Goal: Task Accomplishment & Management: Use online tool/utility

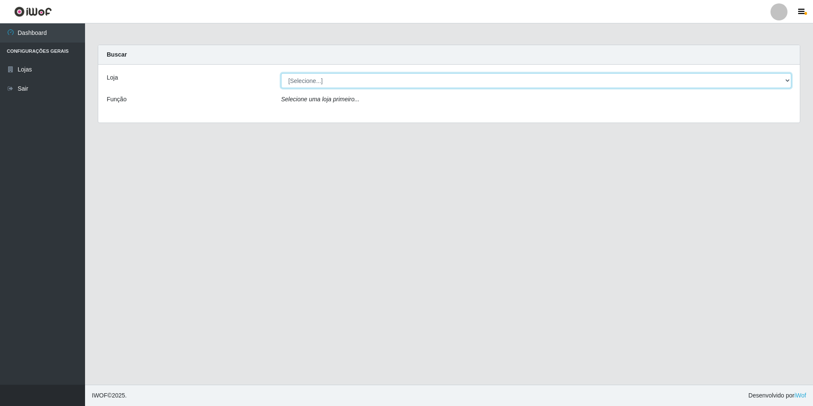
click at [353, 84] on select "[Selecione...] Extrabom - Loja 51 Gaivotas" at bounding box center [536, 80] width 510 height 15
select select "469"
click at [281, 73] on select "[Selecione...] Extrabom - Loja 51 Gaivotas" at bounding box center [536, 80] width 510 height 15
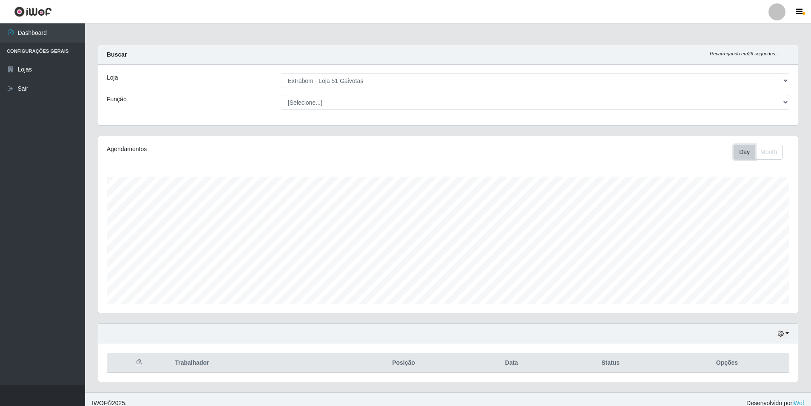
click at [745, 155] on button "Day" at bounding box center [745, 152] width 22 height 15
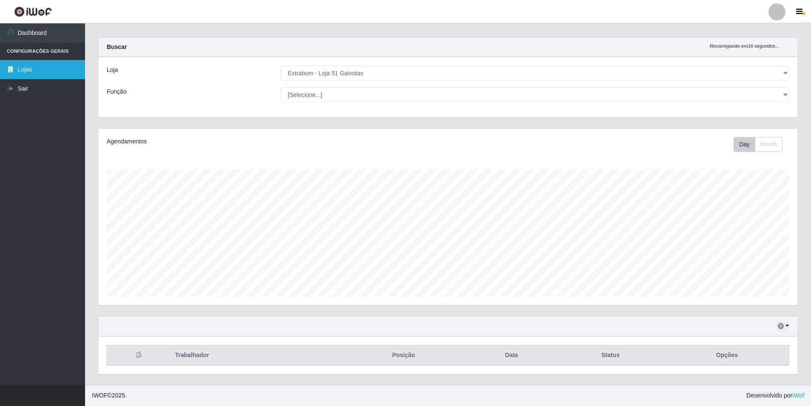
click at [21, 71] on link "Lojas" at bounding box center [42, 69] width 85 height 19
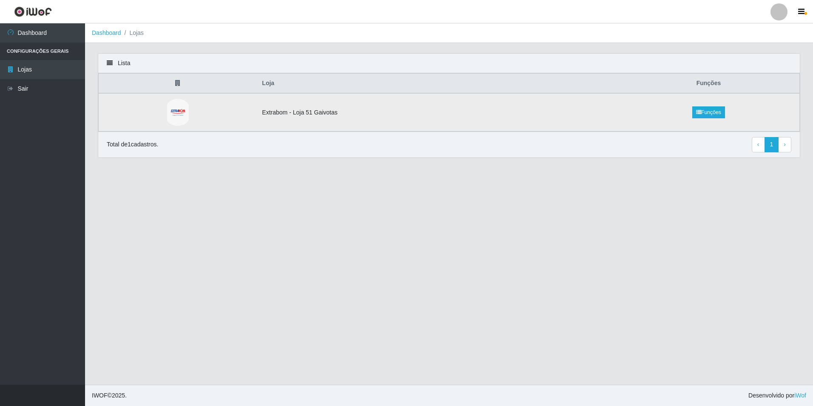
click at [450, 109] on td "Extrabom - Loja 51 Gaivotas" at bounding box center [437, 112] width 361 height 38
click at [182, 110] on img at bounding box center [178, 112] width 22 height 27
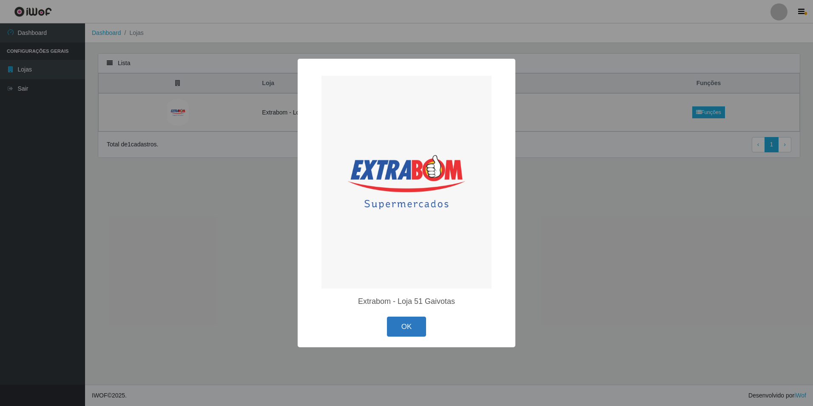
click at [413, 325] on button "OK" at bounding box center [407, 326] width 40 height 20
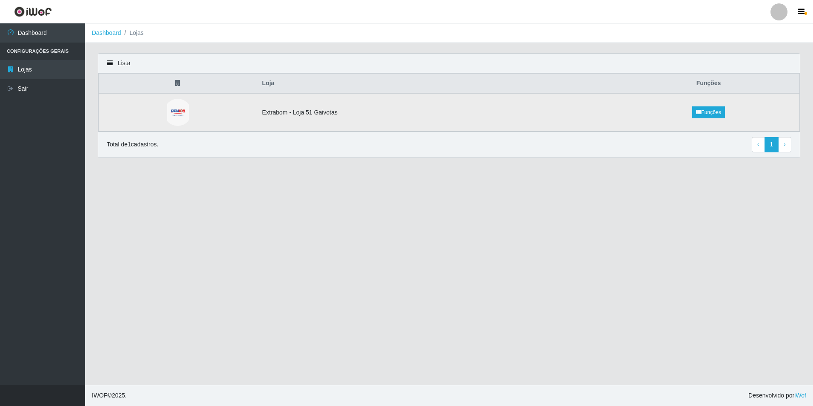
click at [313, 112] on td "Extrabom - Loja 51 Gaivotas" at bounding box center [437, 112] width 361 height 38
click at [314, 113] on td "Extrabom - Loja 51 Gaivotas" at bounding box center [437, 112] width 361 height 38
click at [410, 117] on td "Extrabom - Loja 51 Gaivotas" at bounding box center [437, 112] width 361 height 38
click at [410, 118] on td "Extrabom - Loja 51 Gaivotas" at bounding box center [437, 112] width 361 height 38
click at [39, 87] on link "Sair" at bounding box center [42, 88] width 85 height 19
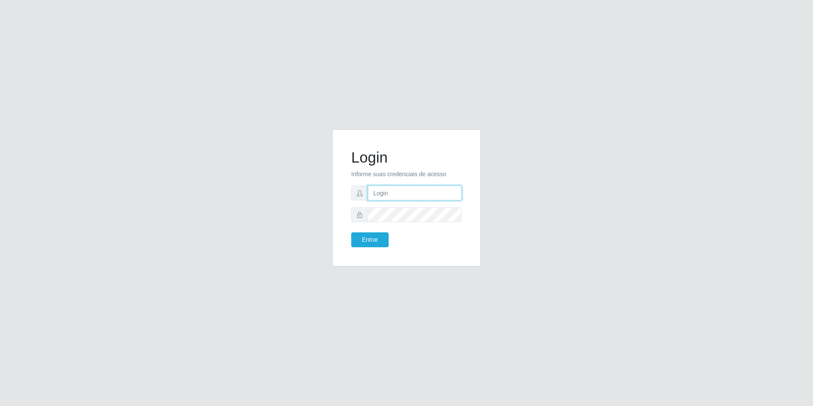
type input "[PERSON_NAME][EMAIL_ADDRESS][DOMAIN_NAME]"
click at [368, 241] on button "Entrar" at bounding box center [369, 239] width 37 height 15
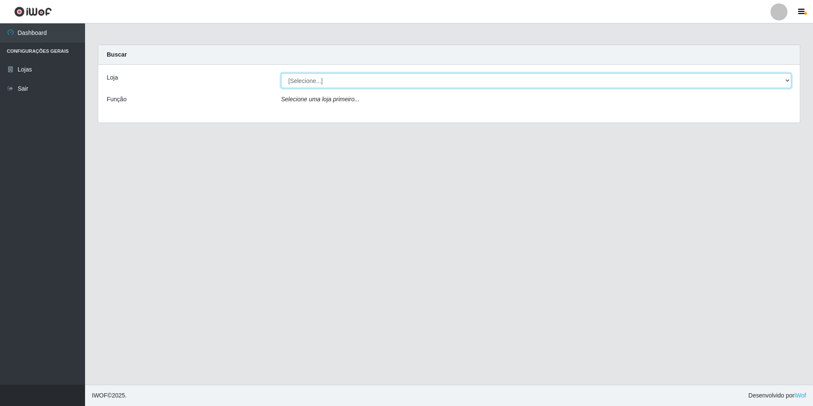
click at [638, 73] on select "[Selecione...] Extrabom - Loja 51 Gaivotas" at bounding box center [536, 80] width 510 height 15
select select "469"
click at [281, 73] on select "[Selecione...] Extrabom - Loja 51 Gaivotas" at bounding box center [536, 80] width 510 height 15
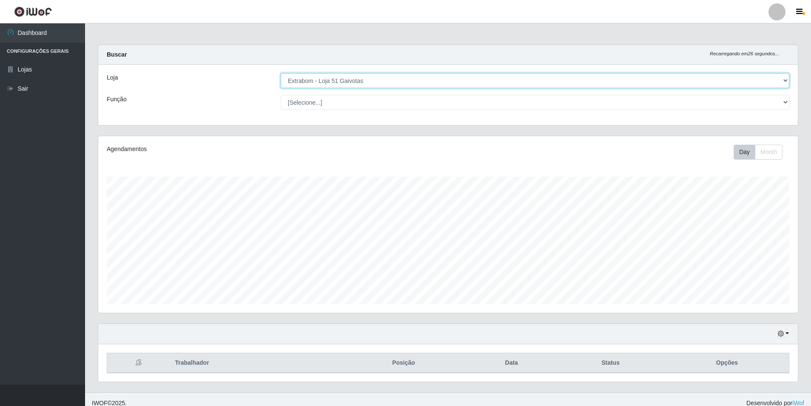
scroll to position [8, 0]
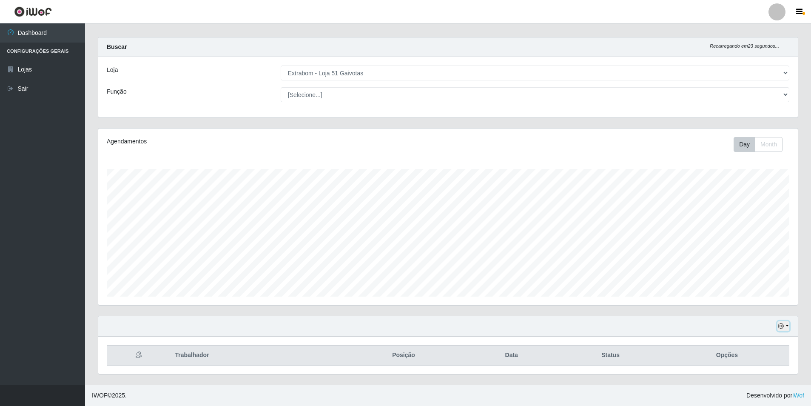
click at [786, 324] on button "button" at bounding box center [784, 326] width 12 height 10
click at [747, 256] on button "1 dia" at bounding box center [755, 259] width 67 height 18
click at [783, 324] on icon "button" at bounding box center [781, 326] width 6 height 6
click at [761, 277] on button "3 dias" at bounding box center [755, 277] width 67 height 18
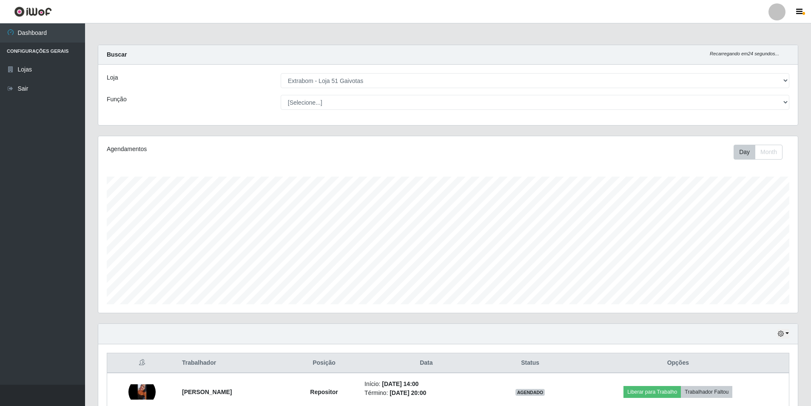
scroll to position [85, 0]
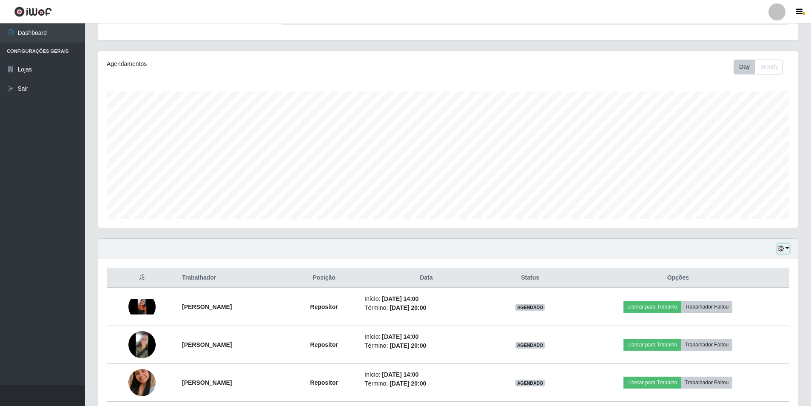
click at [784, 247] on icon "button" at bounding box center [781, 248] width 6 height 6
click at [768, 334] on button "Não encerrados" at bounding box center [755, 334] width 67 height 17
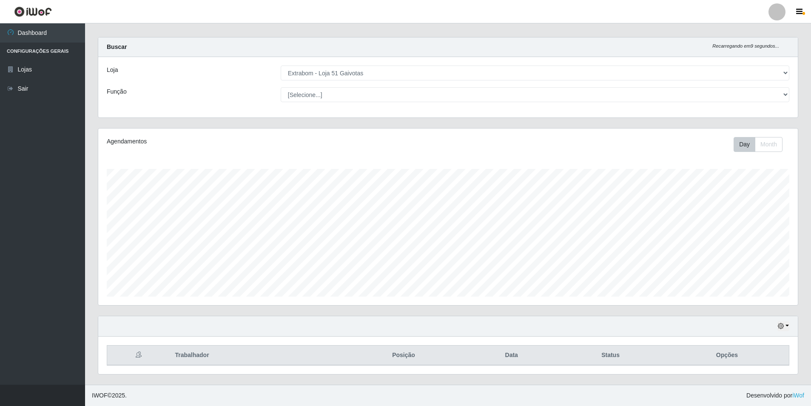
scroll to position [0, 0]
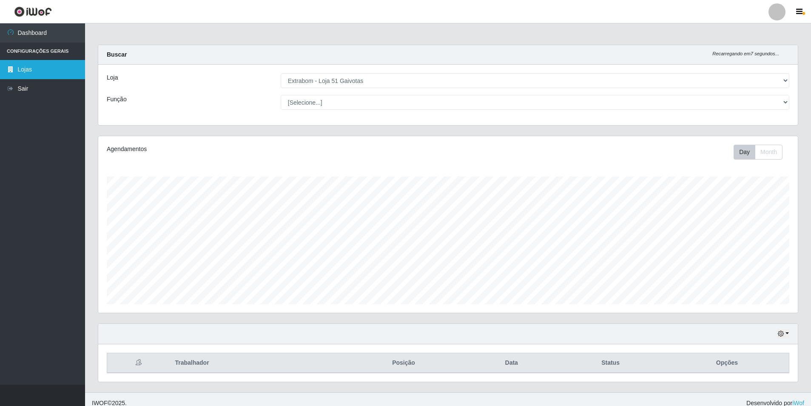
click at [30, 69] on link "Lojas" at bounding box center [42, 69] width 85 height 19
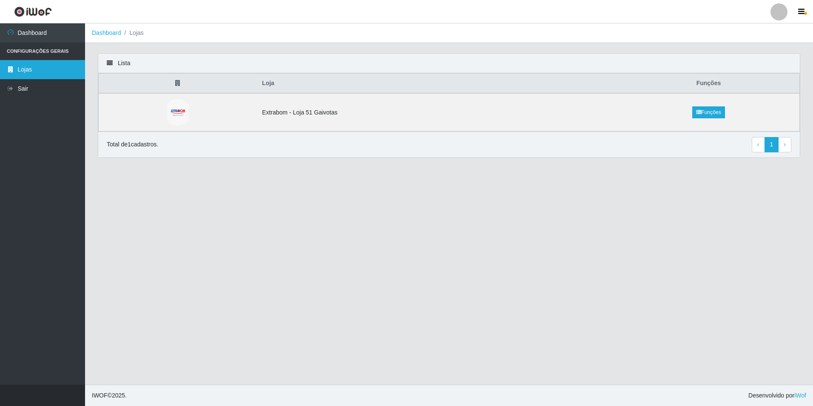
click at [35, 67] on link "Lojas" at bounding box center [42, 69] width 85 height 19
click at [590, 106] on td "Extrabom - Loja 51 Gaivotas" at bounding box center [437, 112] width 361 height 38
click at [804, 12] on icon "button" at bounding box center [801, 12] width 6 height 8
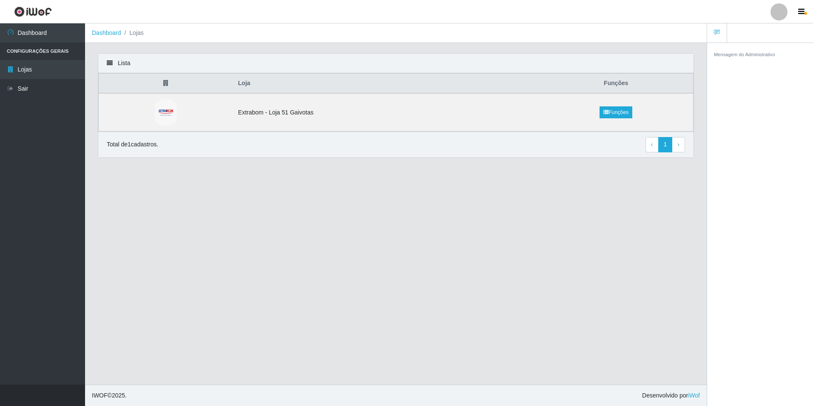
click at [782, 12] on div at bounding box center [779, 11] width 17 height 17
click at [587, 51] on main "Dashboard Lojas Lista Loja Funções Extrabom - Loja 51 Gaivotas Funções Total de…" at bounding box center [396, 203] width 622 height 361
click at [122, 31] on li "Lojas" at bounding box center [132, 32] width 23 height 9
click at [116, 31] on link "Dashboard" at bounding box center [106, 32] width 29 height 7
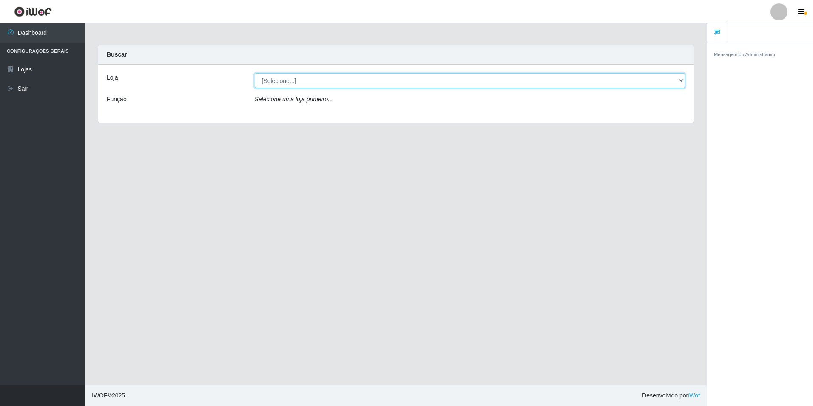
click at [299, 79] on select "[Selecione...] Extrabom - Loja 51 Gaivotas" at bounding box center [470, 80] width 431 height 15
select select "469"
click at [255, 73] on select "[Selecione...] Extrabom - Loja 51 Gaivotas" at bounding box center [470, 80] width 431 height 15
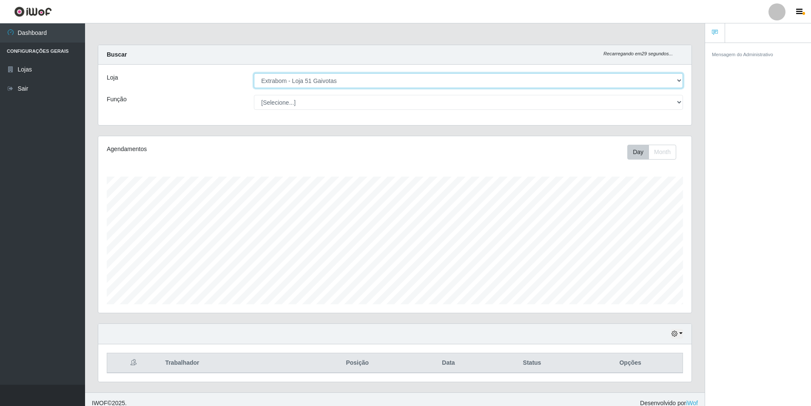
scroll to position [177, 593]
click at [590, 102] on select "[Selecione...] Repositor Repositor + Repositor ++" at bounding box center [468, 102] width 429 height 15
click at [254, 95] on select "[Selecione...] Repositor Repositor + Repositor ++" at bounding box center [468, 102] width 429 height 15
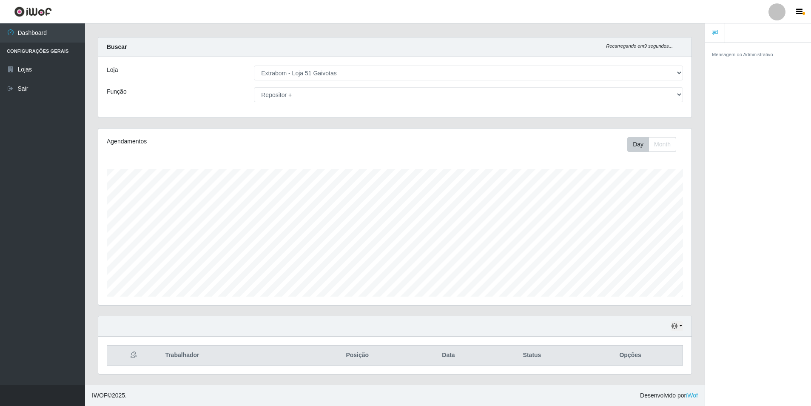
click at [658, 137] on div "Agendamentos Day Month" at bounding box center [394, 216] width 593 height 177
click at [658, 144] on button "Month" at bounding box center [663, 144] width 28 height 15
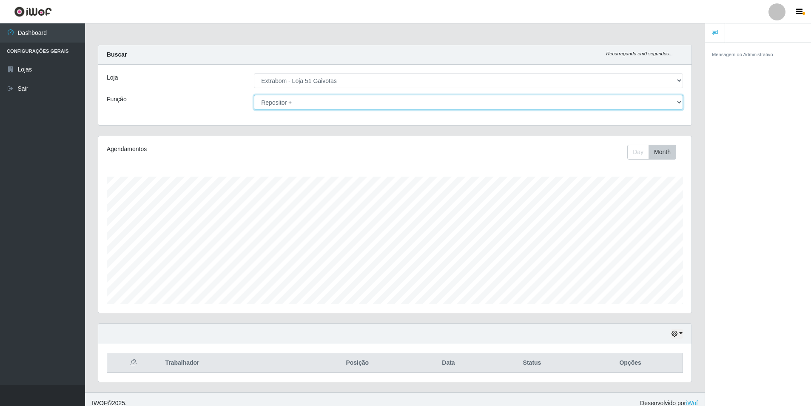
click at [339, 111] on div "Loja [Selecione...] Extrabom - Loja 51 Gaivotas Função [Selecione...] Repositor…" at bounding box center [394, 95] width 593 height 60
select select "86"
click at [254, 95] on select "[Selecione...] Repositor Repositor + Repositor ++" at bounding box center [468, 102] width 429 height 15
click at [726, 53] on small "Mensagem do Administrativo" at bounding box center [742, 54] width 61 height 5
click at [743, 56] on small "Mensagem do Administrativo" at bounding box center [742, 54] width 61 height 5
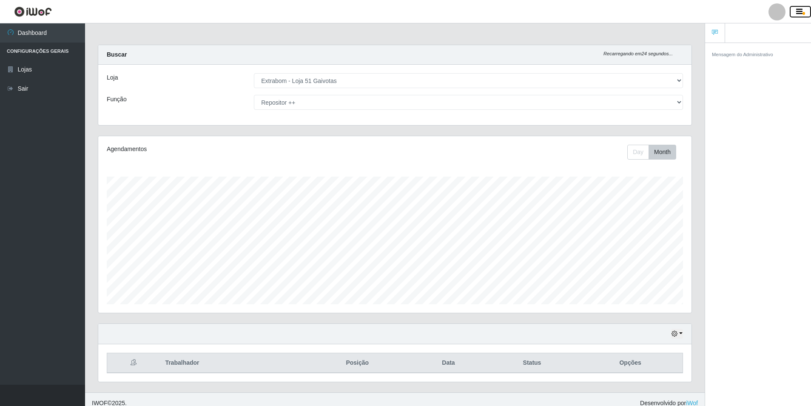
click at [801, 10] on icon "button" at bounding box center [799, 12] width 6 height 8
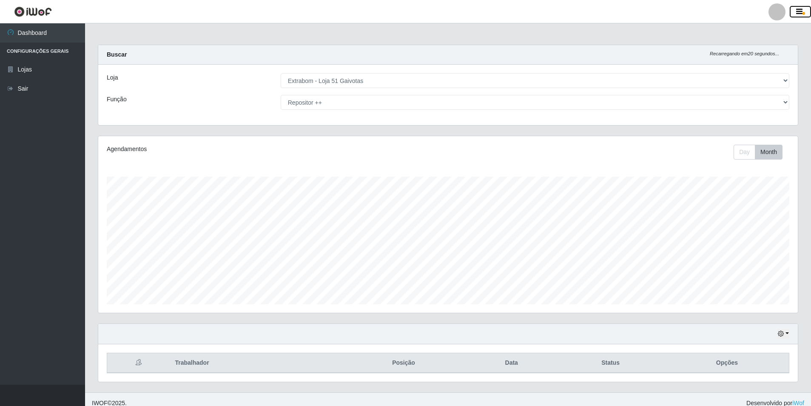
scroll to position [8, 0]
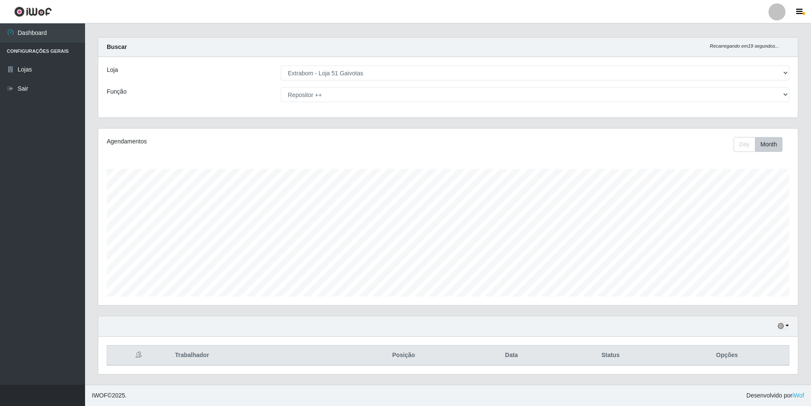
click at [201, 356] on th "Trabalhador" at bounding box center [255, 355] width 170 height 20
click at [38, 11] on img at bounding box center [33, 11] width 38 height 11
